Goal: Task Accomplishment & Management: Use online tool/utility

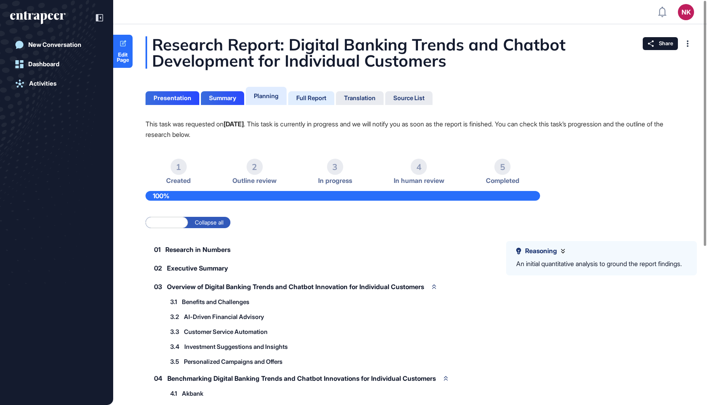
click at [305, 99] on div "Full Report" at bounding box center [311, 98] width 30 height 7
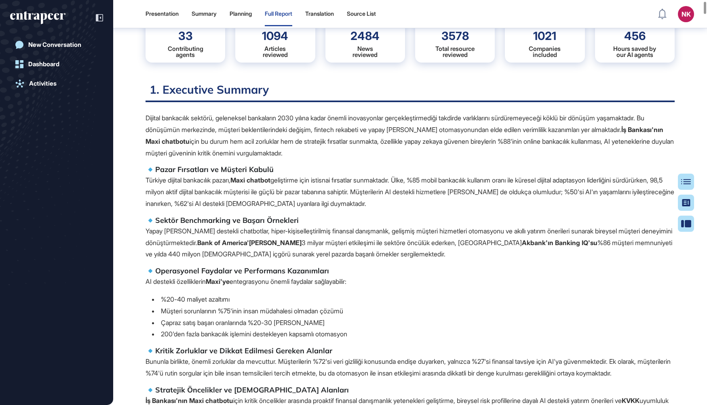
scroll to position [82, 0]
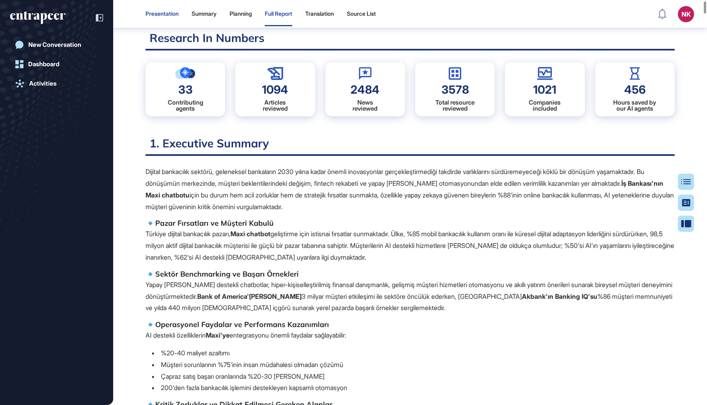
click at [169, 13] on div "Presentation" at bounding box center [162, 14] width 33 height 7
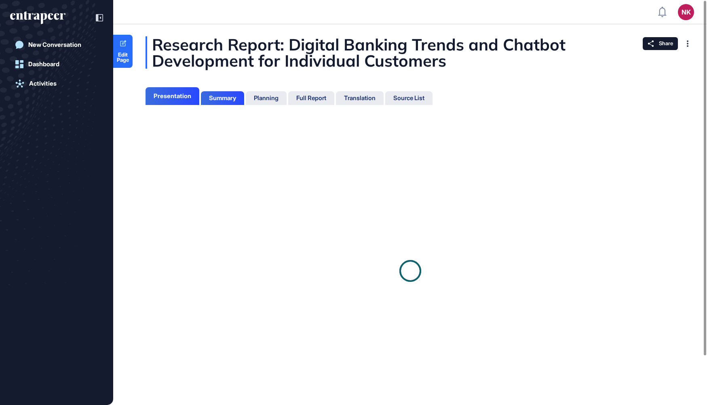
scroll to position [4, 0]
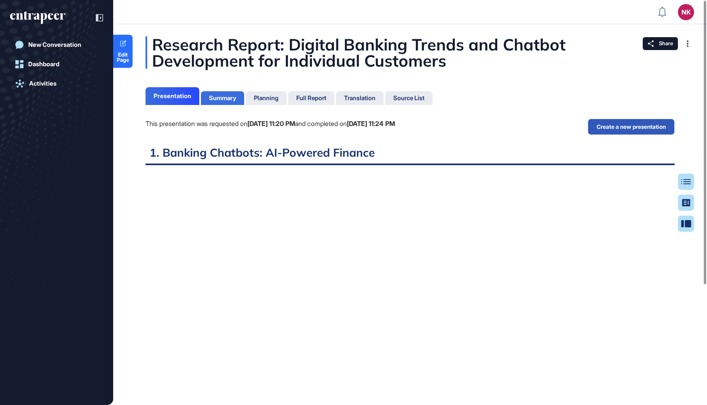
scroll to position [4, 0]
click at [232, 96] on div "Summary" at bounding box center [222, 98] width 27 height 7
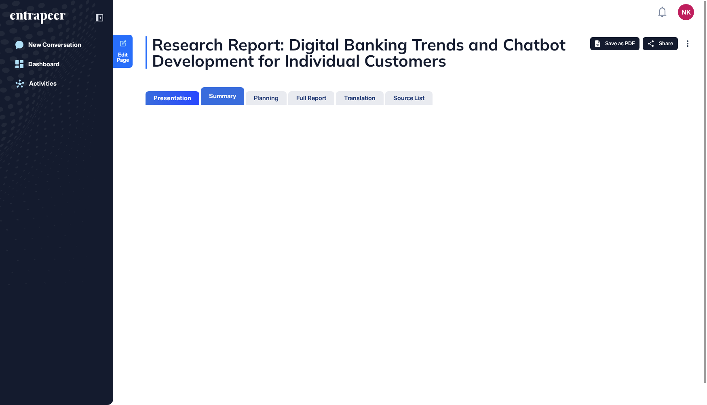
scroll to position [4, 0]
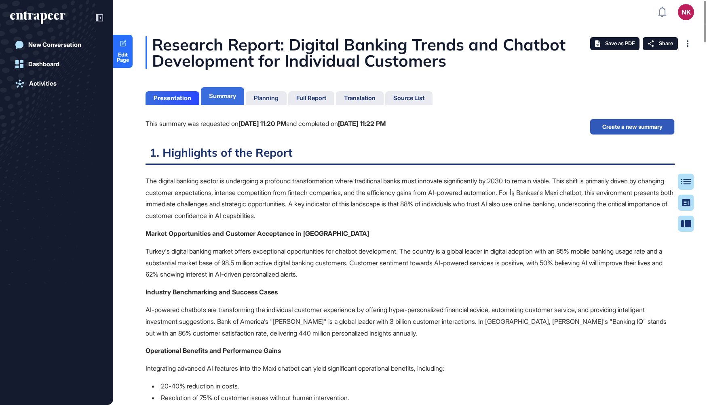
scroll to position [4, 0]
click at [315, 95] on div "Full Report" at bounding box center [311, 98] width 30 height 7
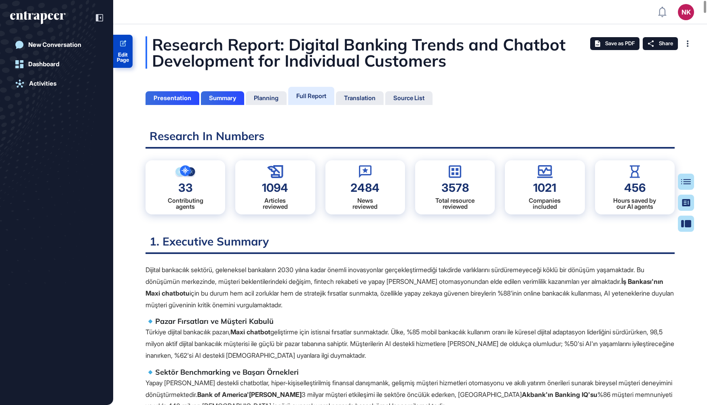
click at [122, 48] on link "Edit Page" at bounding box center [122, 51] width 19 height 33
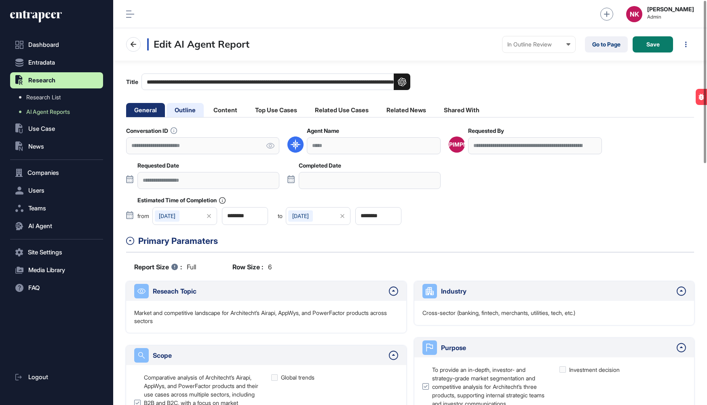
click at [205, 109] on li "Outline" at bounding box center [225, 110] width 40 height 14
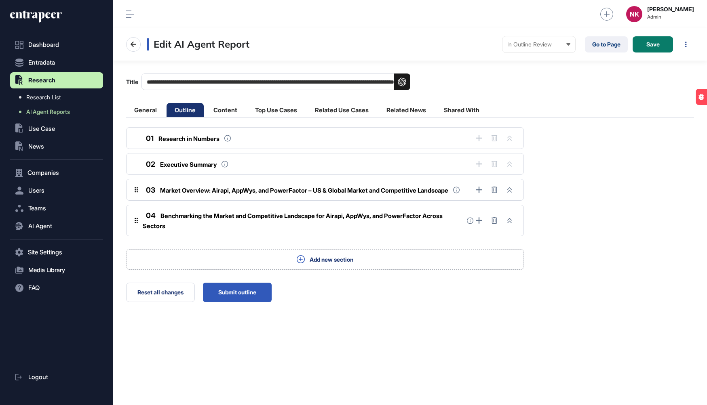
click at [257, 190] on span "Market Overview: Airapi, AppWys, and PowerFactor – US & Global Market and Compe…" at bounding box center [304, 191] width 288 height 8
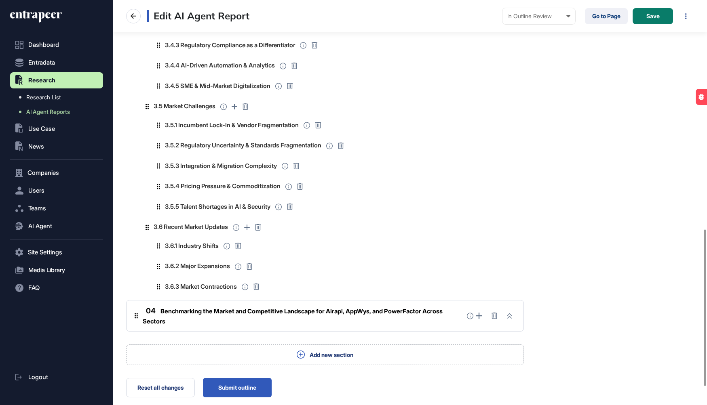
scroll to position [643, 0]
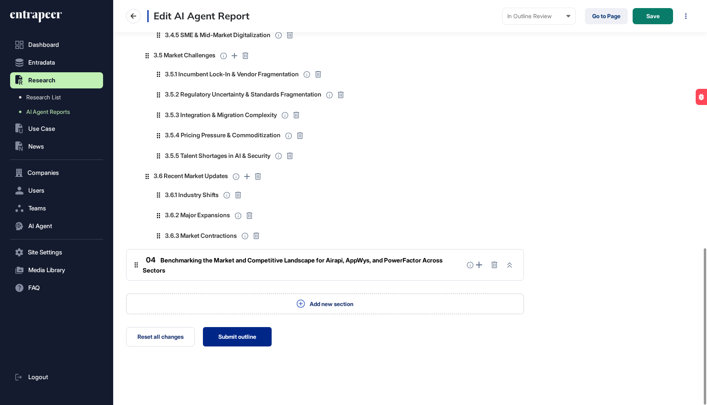
click at [234, 336] on button "Submit outline" at bounding box center [237, 336] width 69 height 19
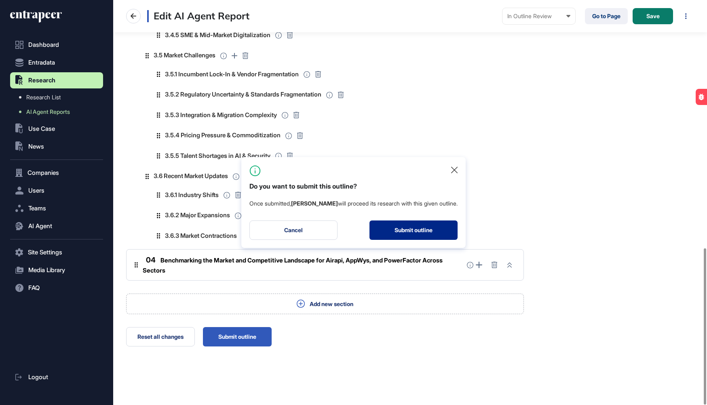
click at [407, 231] on button "Submit outline" at bounding box center [413, 230] width 88 height 19
